Goal: Task Accomplishment & Management: Manage account settings

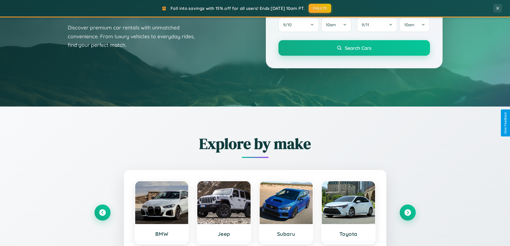
scroll to position [368, 0]
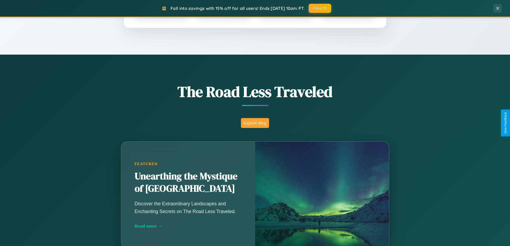
click at [255, 123] on button "Explore Blog" at bounding box center [255, 123] width 28 height 10
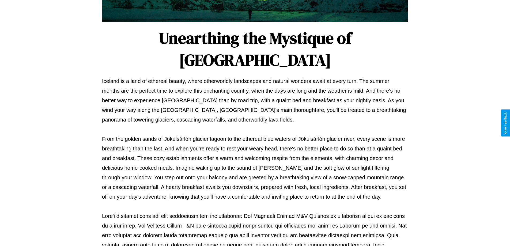
scroll to position [173, 0]
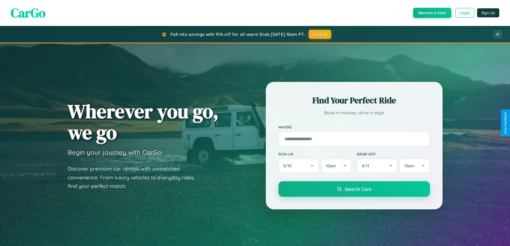
click at [464, 13] on button "Login" at bounding box center [464, 13] width 19 height 10
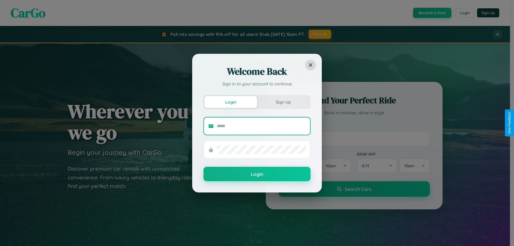
click at [261, 126] on input "text" at bounding box center [261, 126] width 89 height 9
type input "**********"
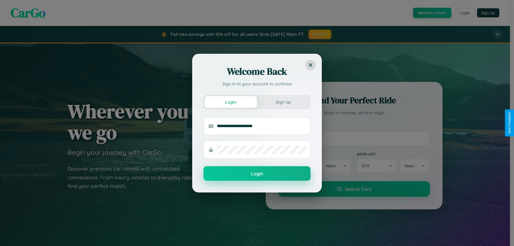
click at [257, 174] on button "Login" at bounding box center [256, 173] width 107 height 14
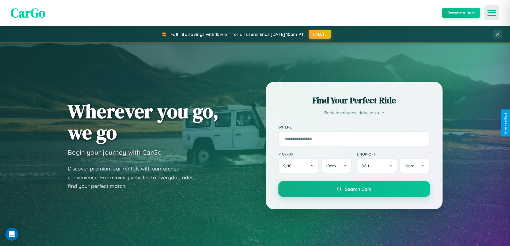
click at [491, 13] on icon "Open menu" at bounding box center [492, 12] width 8 height 5
